Goal: Information Seeking & Learning: Learn about a topic

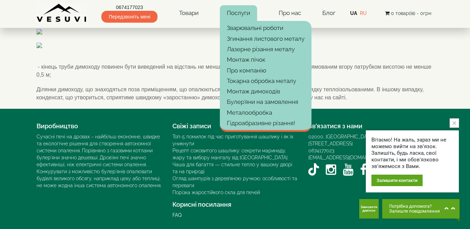
scroll to position [507, 0]
click at [273, 89] on link "Монтаж димоходів" at bounding box center [266, 91] width 92 height 10
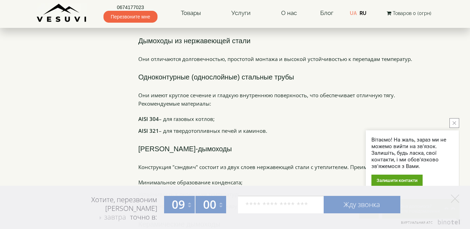
scroll to position [1149, 0]
